Goal: Navigation & Orientation: Find specific page/section

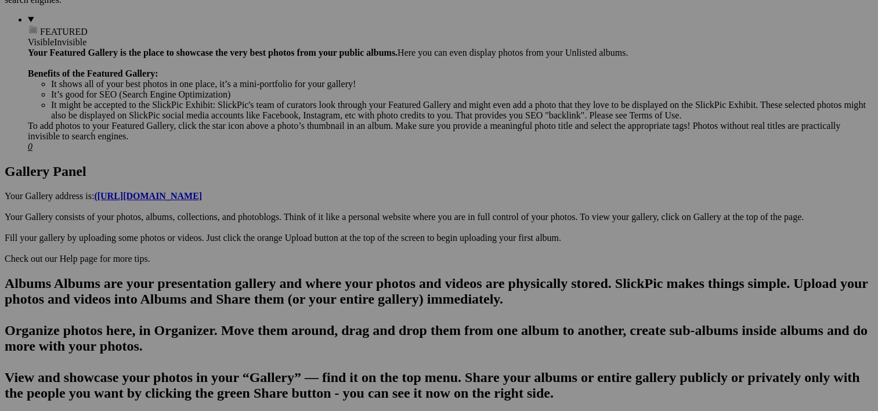
scroll to position [474, 0]
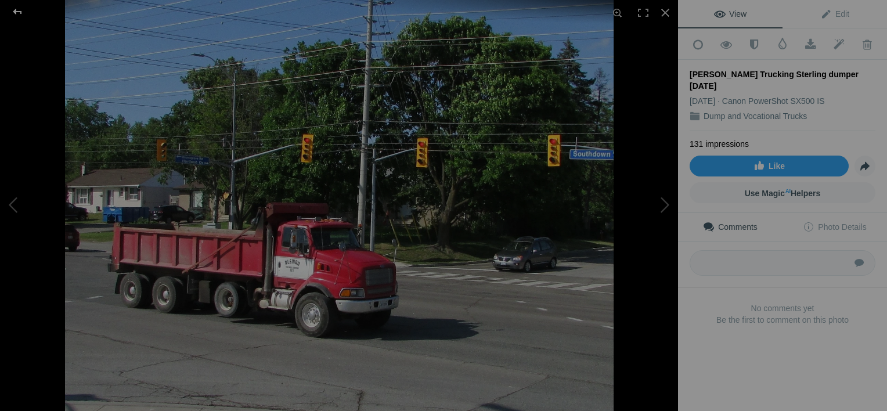
click at [16, 8] on div at bounding box center [18, 11] width 42 height 23
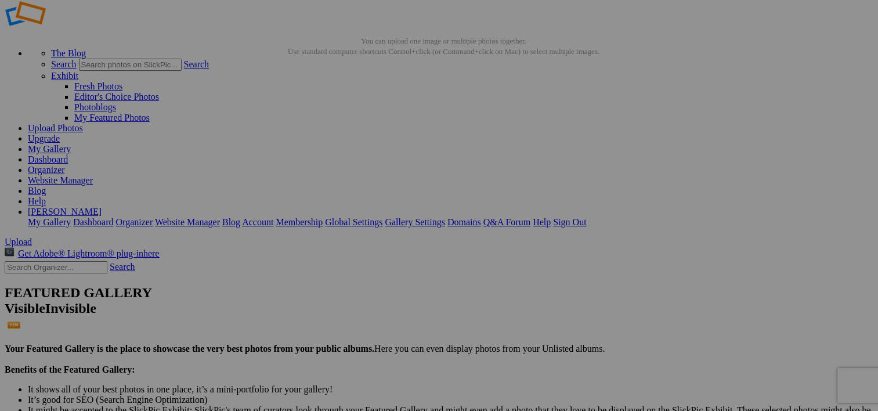
scroll to position [23, 0]
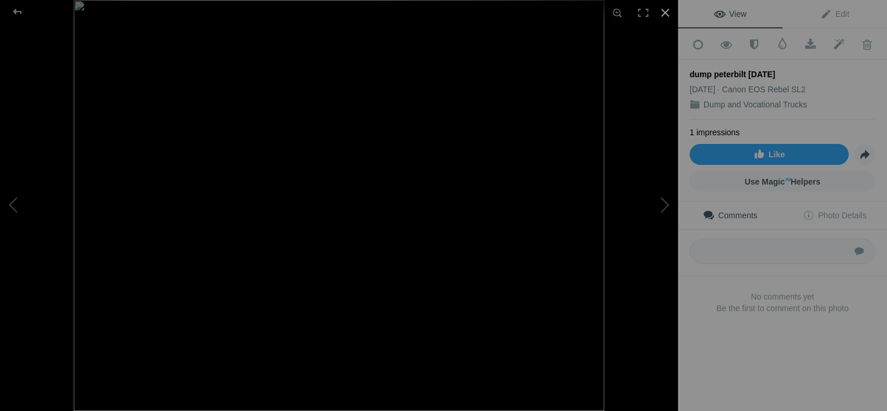
click at [666, 14] on div at bounding box center [665, 13] width 26 height 26
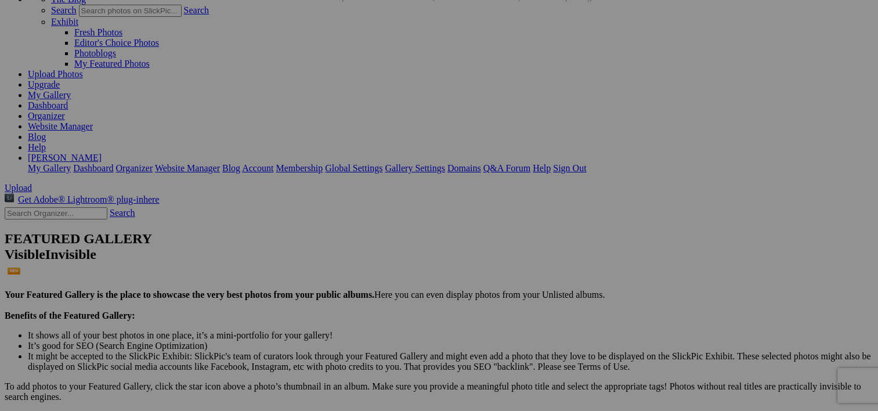
scroll to position [81, 0]
